Goal: Task Accomplishment & Management: Use online tool/utility

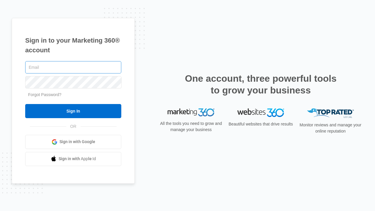
click at [85, 66] on input "text" at bounding box center [73, 67] width 96 height 12
type input "v"
type input "[EMAIL_ADDRESS][DOMAIN_NAME]"
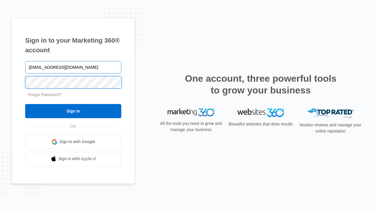
click at [25, 104] on input "Sign In" at bounding box center [73, 111] width 96 height 14
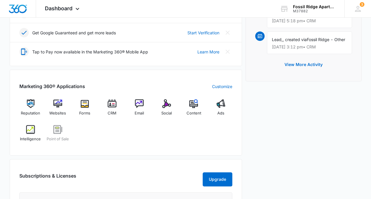
scroll to position [186, 0]
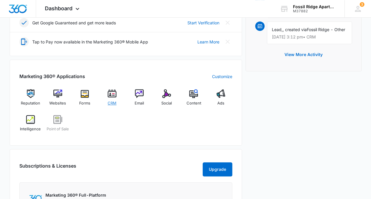
click at [111, 97] on div "CRM" at bounding box center [112, 99] width 23 height 21
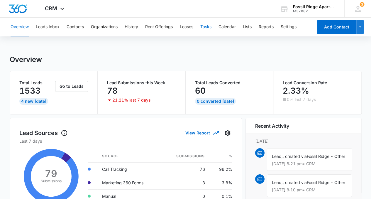
click at [208, 25] on button "Tasks" at bounding box center [205, 27] width 11 height 19
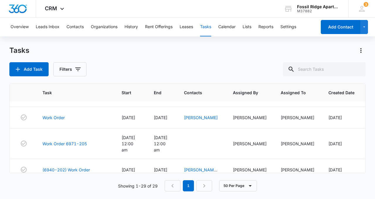
scroll to position [589, 0]
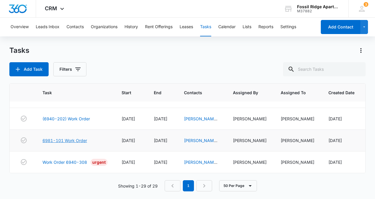
click at [72, 137] on link "6981-101 Work Order" at bounding box center [65, 140] width 45 height 6
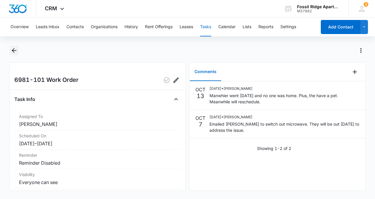
click at [15, 46] on button "Back" at bounding box center [13, 50] width 9 height 9
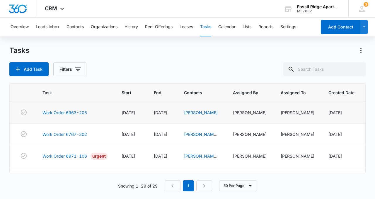
click at [75, 109] on td "Work Order 6963-205" at bounding box center [74, 113] width 79 height 22
click at [76, 114] on link "Work Order 6963-205" at bounding box center [65, 112] width 45 height 6
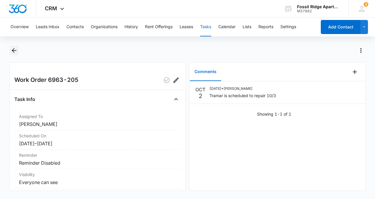
click at [12, 51] on icon "Back" at bounding box center [14, 50] width 7 height 7
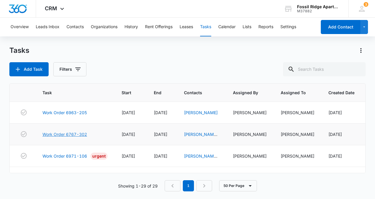
click at [62, 136] on link "Work Order 6767-302" at bounding box center [65, 134] width 45 height 6
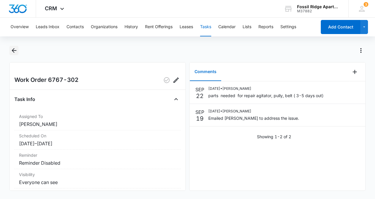
click at [15, 51] on icon "Back" at bounding box center [14, 50] width 7 height 7
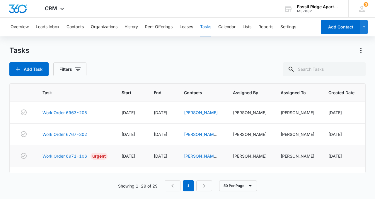
click at [57, 159] on link "Work Order 6971-106" at bounding box center [65, 156] width 45 height 6
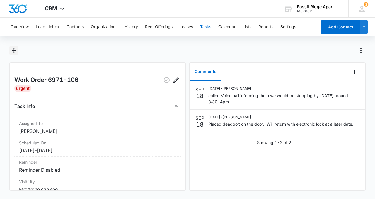
click at [12, 50] on icon "Back" at bounding box center [14, 50] width 5 height 5
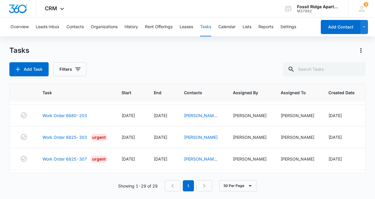
scroll to position [67, 0]
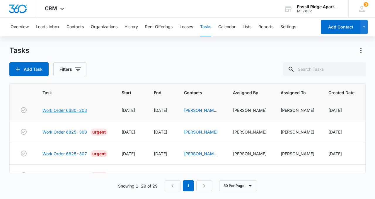
click at [71, 113] on link "Work Order 6680-203" at bounding box center [65, 110] width 45 height 6
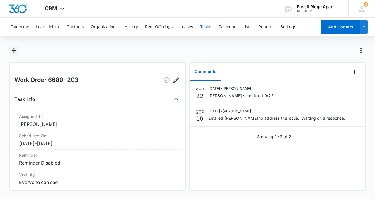
click at [9, 54] on button "Back" at bounding box center [13, 50] width 9 height 9
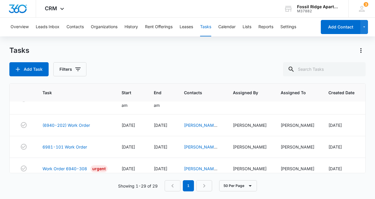
scroll to position [589, 0]
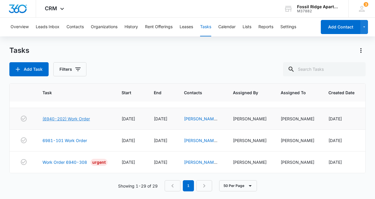
click at [83, 116] on link "(6940-202) Work Order" at bounding box center [67, 119] width 48 height 6
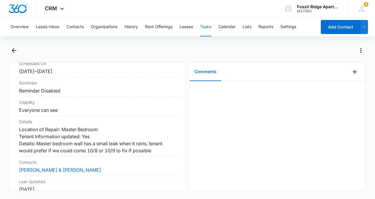
scroll to position [37, 0]
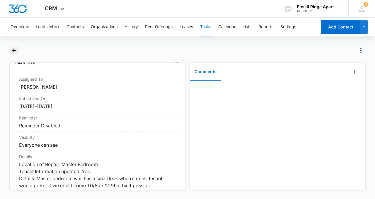
click at [13, 50] on icon "Back" at bounding box center [14, 50] width 7 height 7
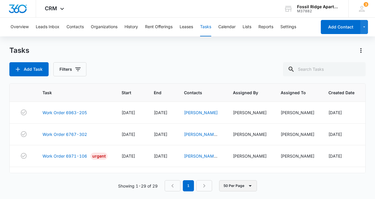
click at [240, 185] on button "50 Per Page" at bounding box center [238, 185] width 38 height 11
click at [243, 168] on div "50 Per Page" at bounding box center [239, 168] width 24 height 4
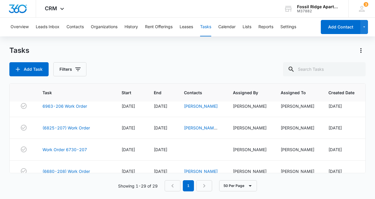
scroll to position [457, 0]
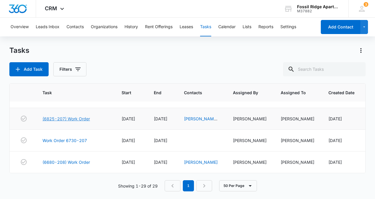
click at [70, 122] on link "(6825-207) Work Order" at bounding box center [67, 119] width 48 height 6
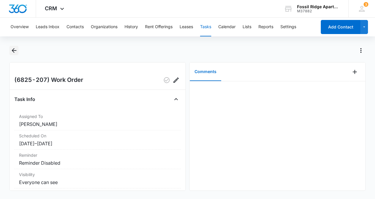
click at [18, 52] on button "Back" at bounding box center [13, 50] width 9 height 9
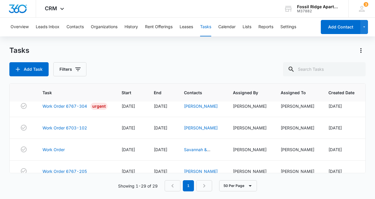
scroll to position [589, 0]
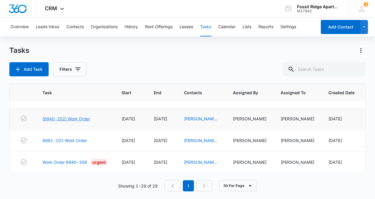
click at [64, 116] on link "(6940-202) Work Order" at bounding box center [67, 119] width 48 height 6
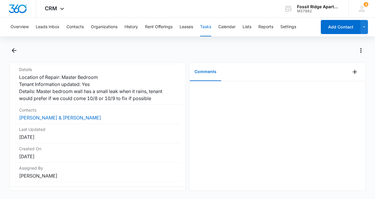
scroll to position [127, 0]
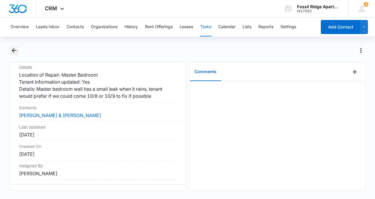
click at [13, 50] on icon "Back" at bounding box center [14, 50] width 5 height 5
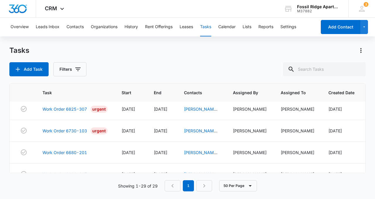
scroll to position [145, 0]
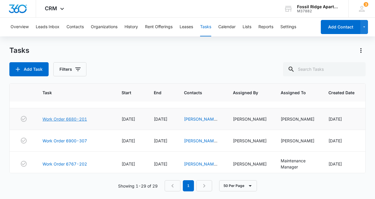
click at [71, 122] on link "Work Order 6680-201" at bounding box center [65, 119] width 45 height 6
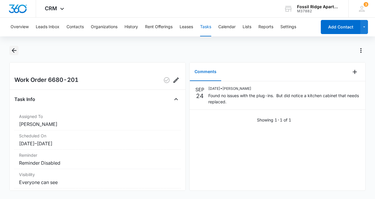
click at [16, 48] on icon "Back" at bounding box center [14, 50] width 7 height 7
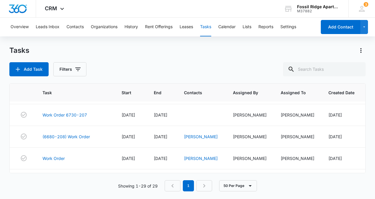
scroll to position [589, 0]
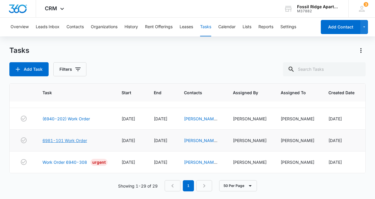
click at [74, 137] on link "6981-101 Work Order" at bounding box center [65, 140] width 45 height 6
